Goal: Task Accomplishment & Management: Use online tool/utility

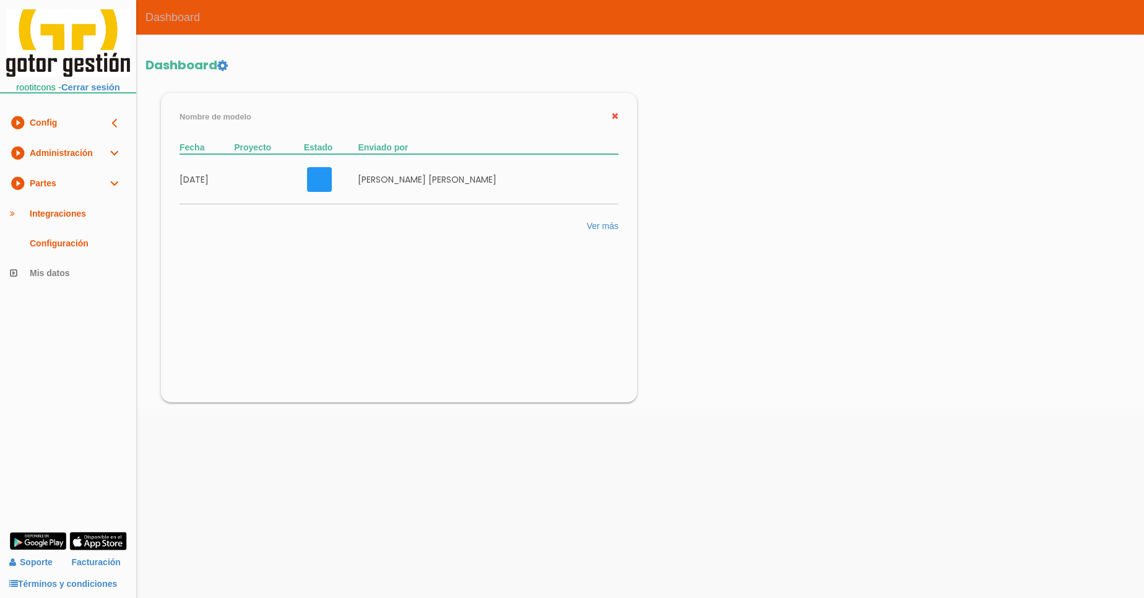
click at [56, 180] on link "play_circle_filled Partes expand_more" at bounding box center [68, 183] width 136 height 30
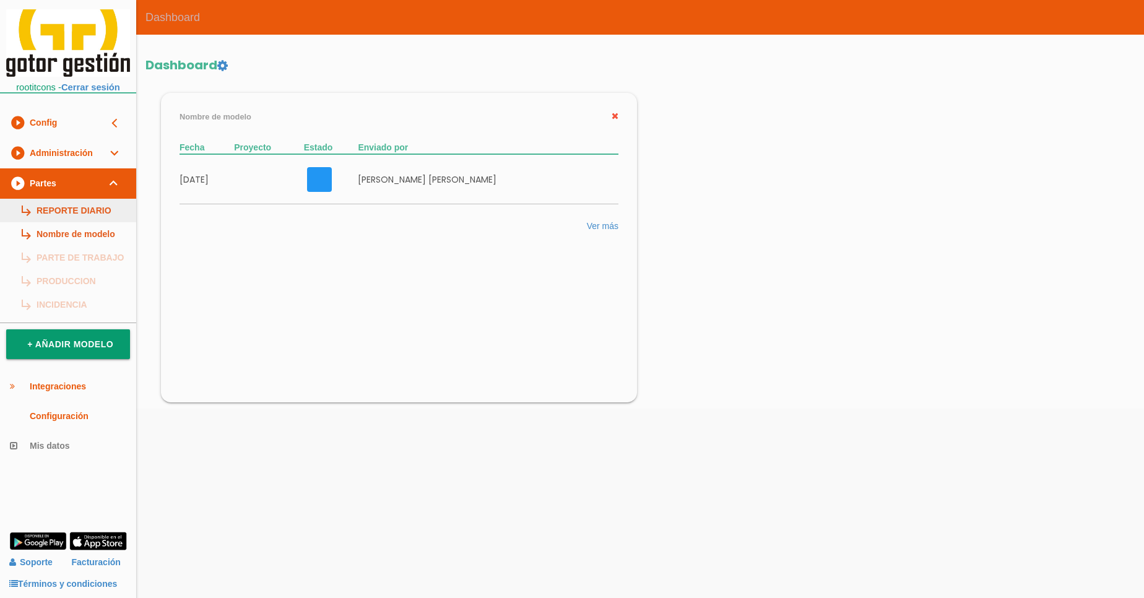
click at [77, 212] on link "subdirectory_arrow_right REPORTE DIARIO" at bounding box center [68, 211] width 136 height 24
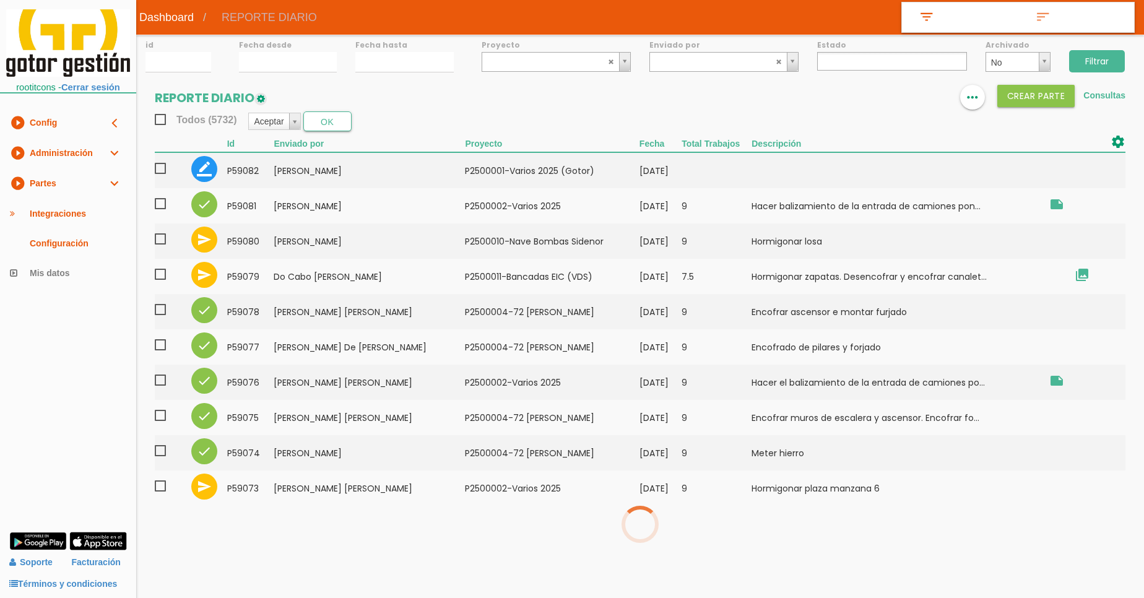
select select
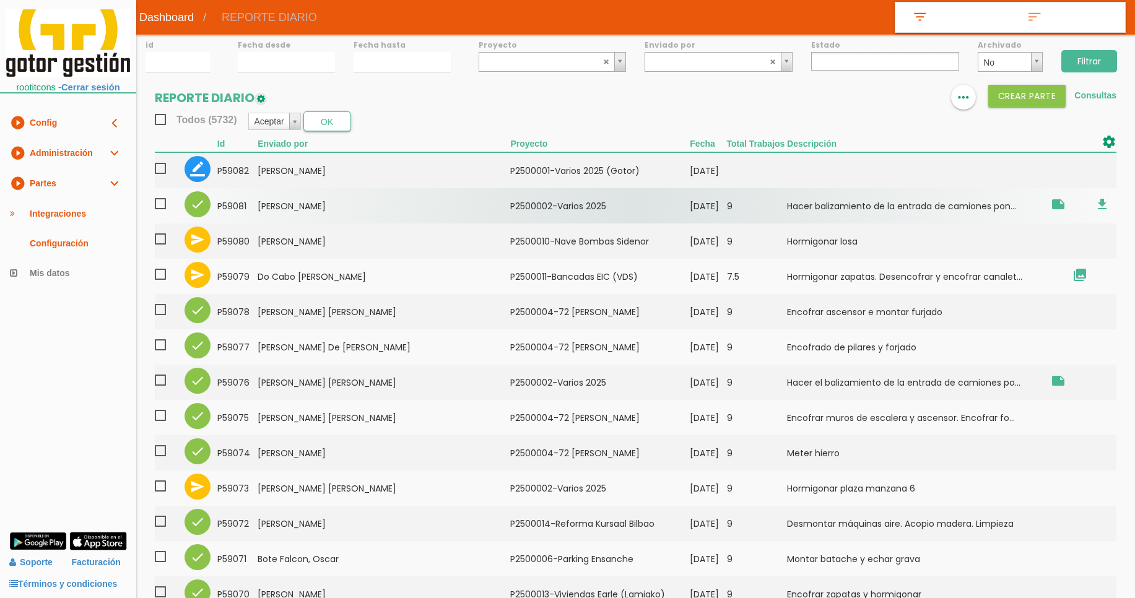
click at [310, 205] on td "Dantas, Flavio" at bounding box center [384, 205] width 253 height 35
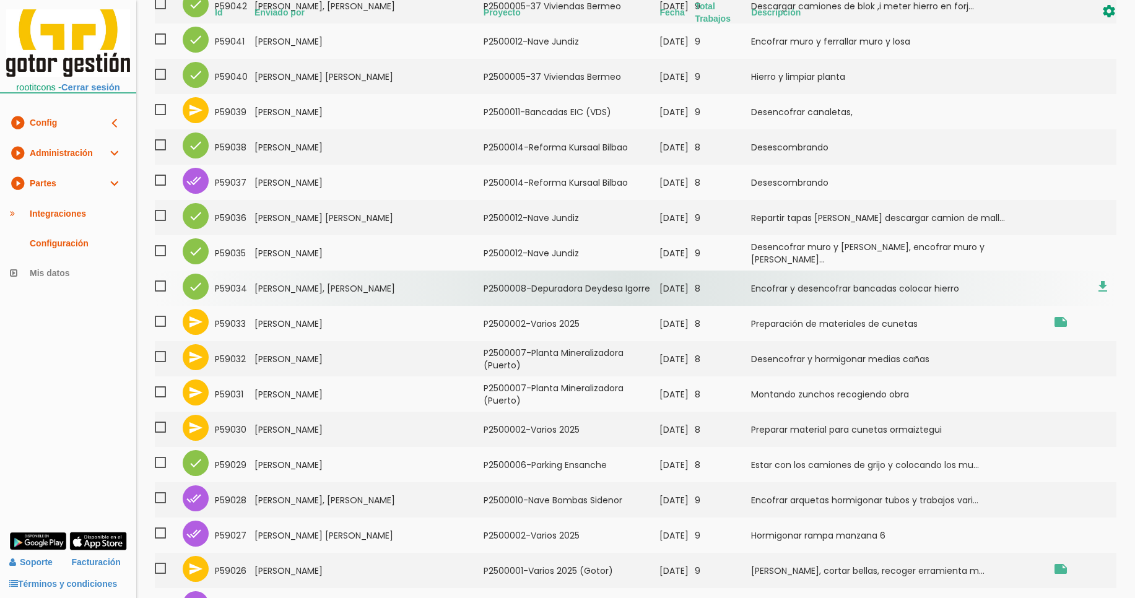
scroll to position [1685, 0]
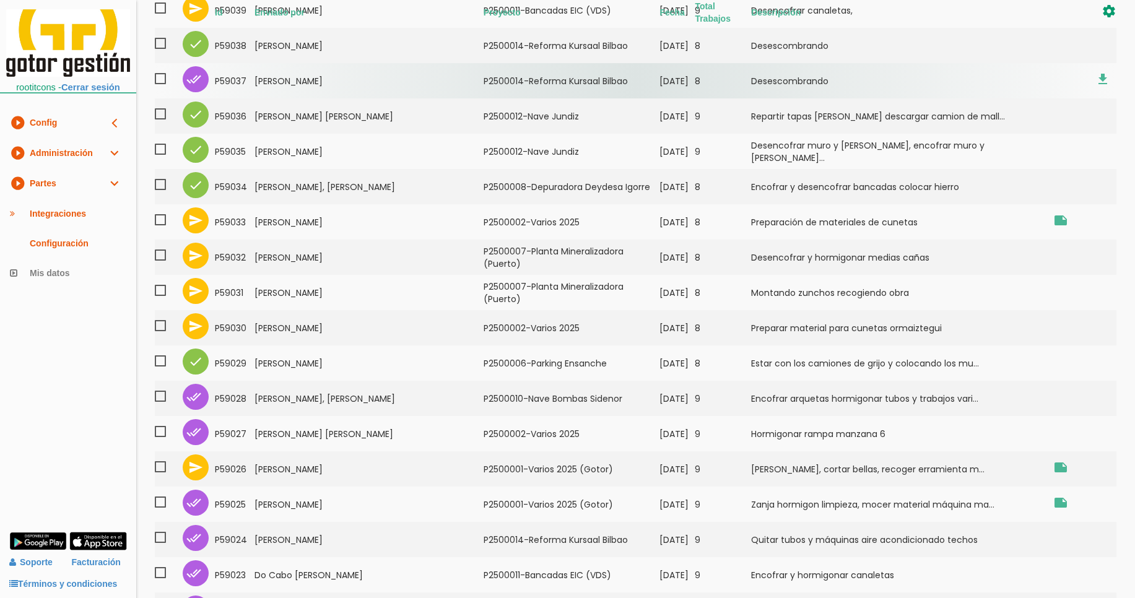
drag, startPoint x: 284, startPoint y: 79, endPoint x: 255, endPoint y: 72, distance: 29.8
click at [255, 72] on tr "done_all 59037 Miguens Hernandez, Ibai ﻿P2500014-Reforma Kursaal Bilbao 02/09/2…" at bounding box center [636, 80] width 962 height 35
click at [255, 72] on td "59037" at bounding box center [235, 80] width 40 height 35
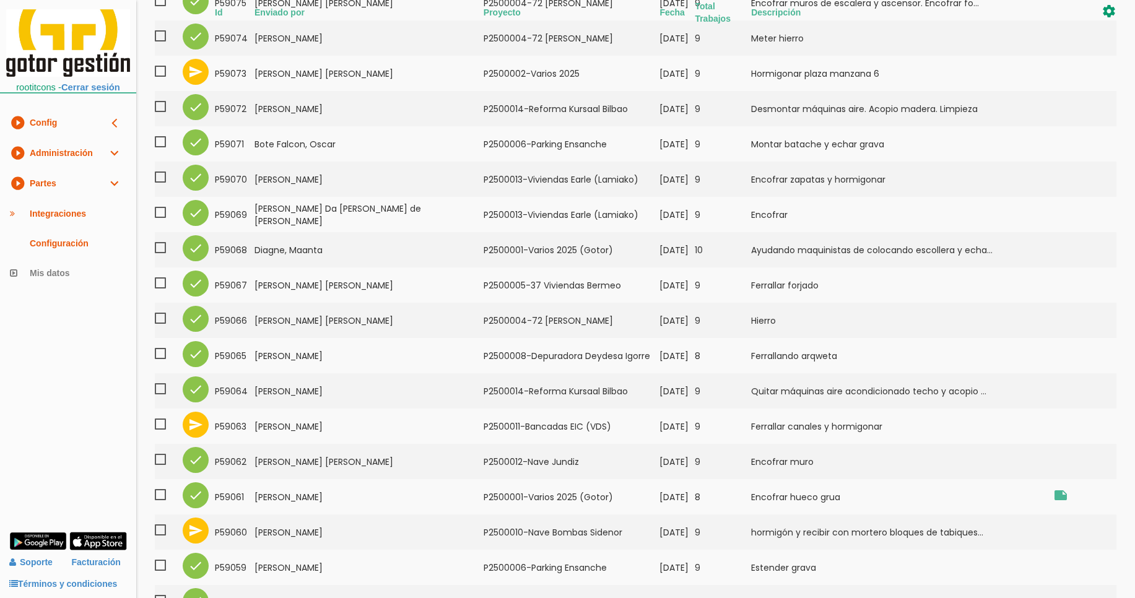
scroll to position [0, 0]
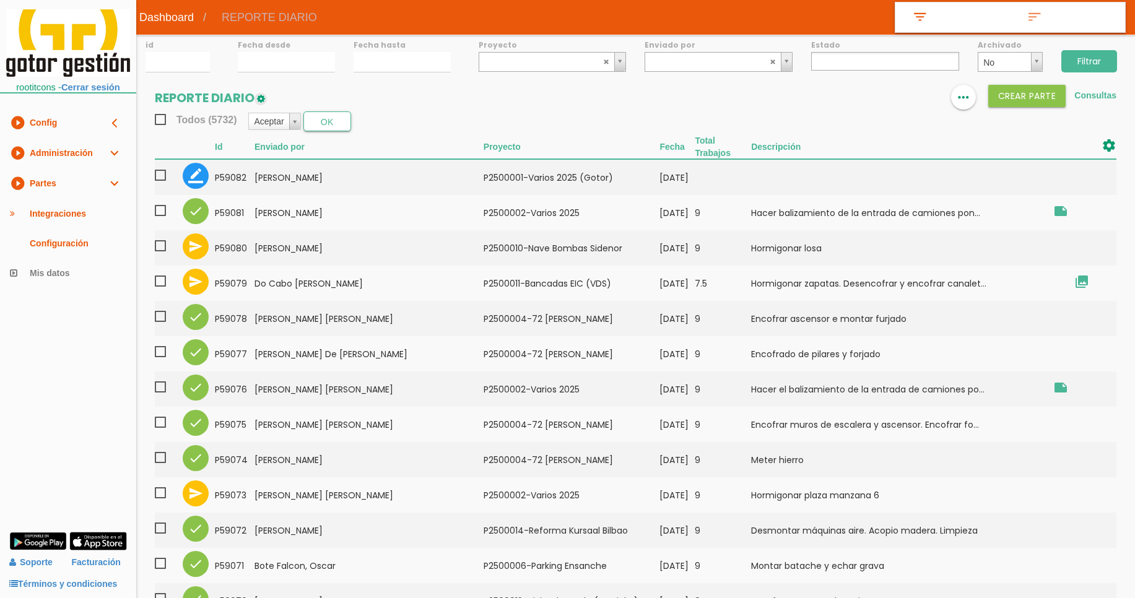
drag, startPoint x: 406, startPoint y: 90, endPoint x: 383, endPoint y: 68, distance: 31.1
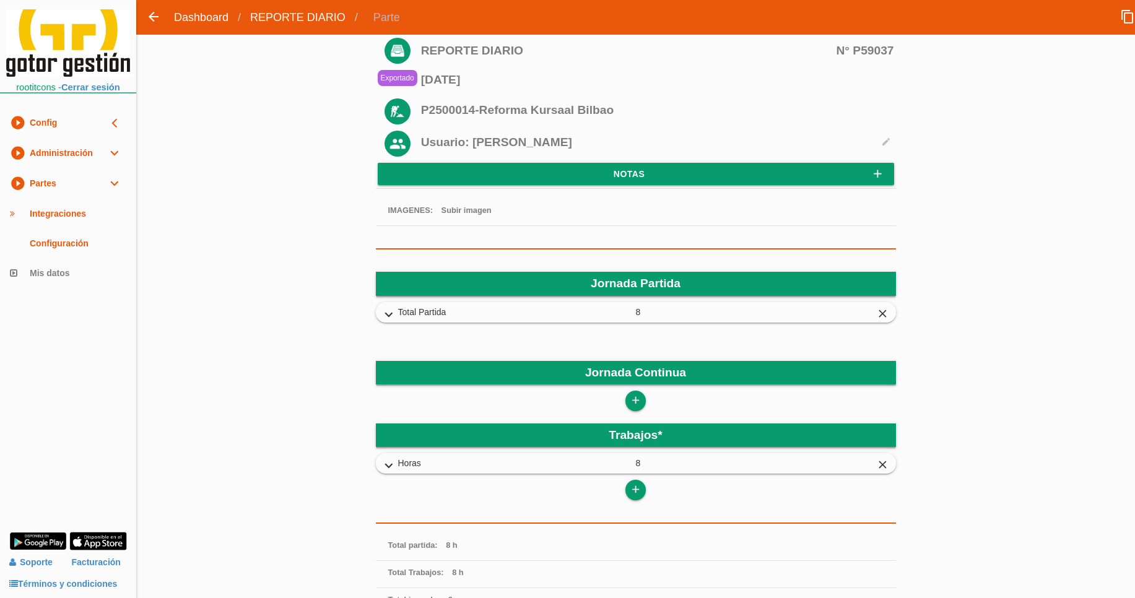
click at [479, 318] on span "Total Partida" at bounding box center [517, 312] width 238 height 13
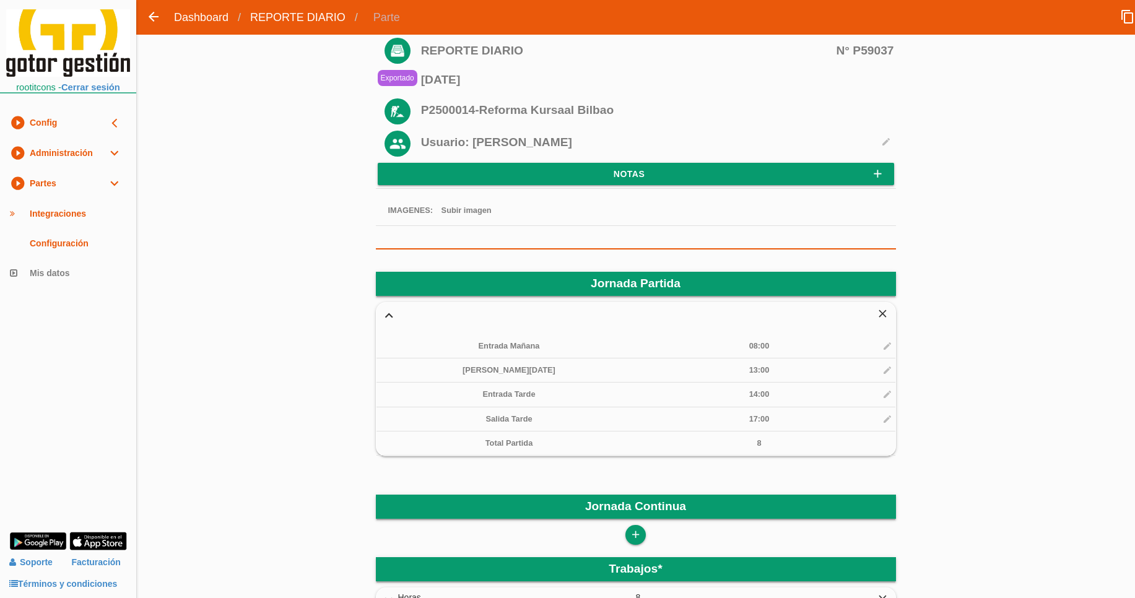
click at [756, 345] on span "08:00" at bounding box center [759, 345] width 20 height 9
